Goal: Transaction & Acquisition: Subscribe to service/newsletter

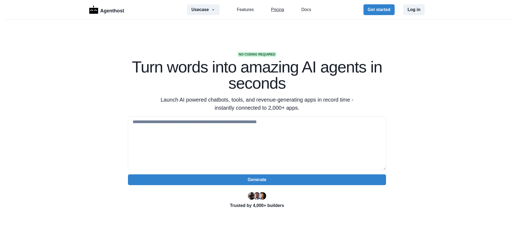
click at [271, 11] on link "Pricing" at bounding box center [277, 9] width 13 height 6
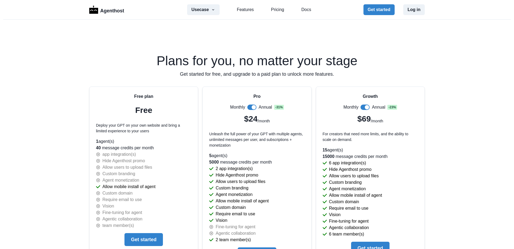
scroll to position [1123, 0]
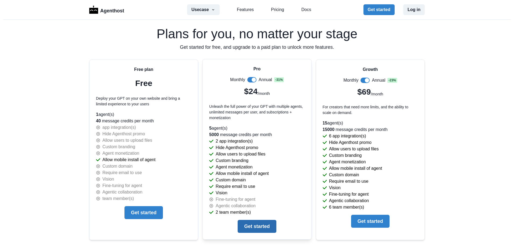
click at [255, 227] on button "Get started" at bounding box center [257, 226] width 38 height 13
click at [362, 80] on span at bounding box center [365, 79] width 9 height 5
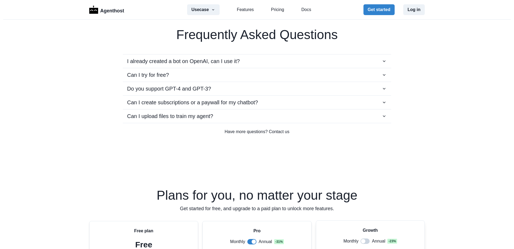
scroll to position [961, 0]
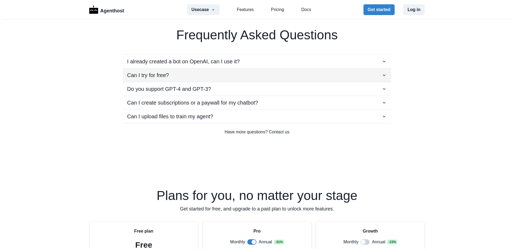
click at [383, 71] on div "Can I try for free?" at bounding box center [257, 75] width 260 height 8
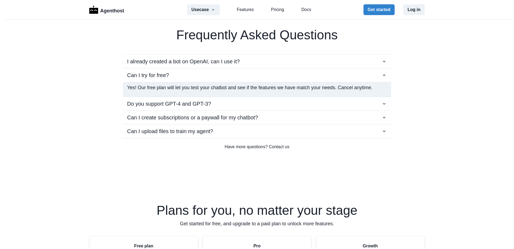
click at [325, 90] on p "Yes! Our free plan will let you test your chatbot and see if the features we ha…" at bounding box center [257, 87] width 260 height 7
click at [383, 62] on icon "button" at bounding box center [384, 61] width 5 height 5
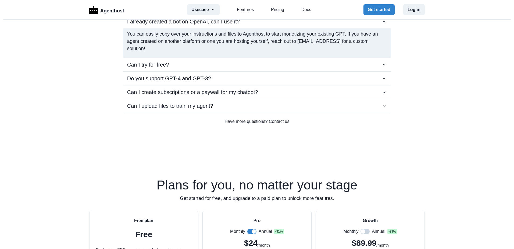
scroll to position [1015, 0]
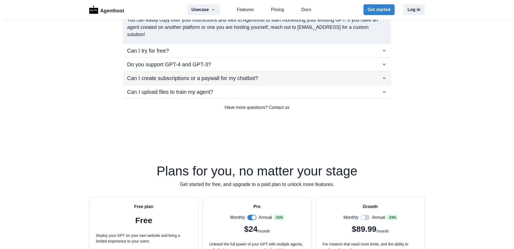
click at [382, 79] on icon "button" at bounding box center [384, 77] width 5 height 5
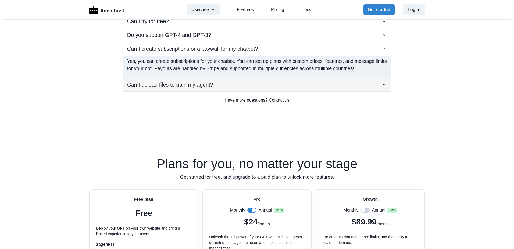
click at [383, 79] on button "Can I upload files to train my agent?" at bounding box center [257, 84] width 268 height 13
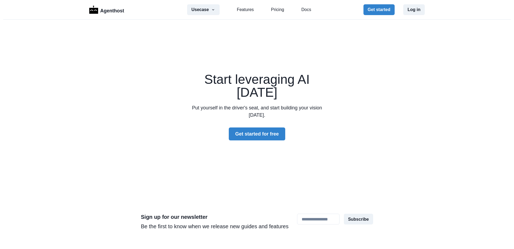
scroll to position [1526, 0]
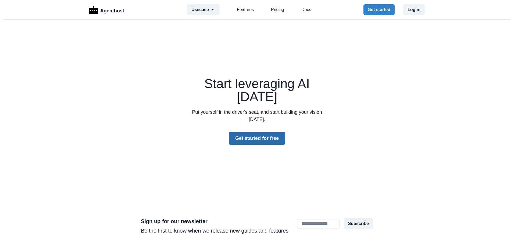
click at [263, 139] on button "Get started for free" at bounding box center [257, 138] width 56 height 13
